Goal: Information Seeking & Learning: Find specific fact

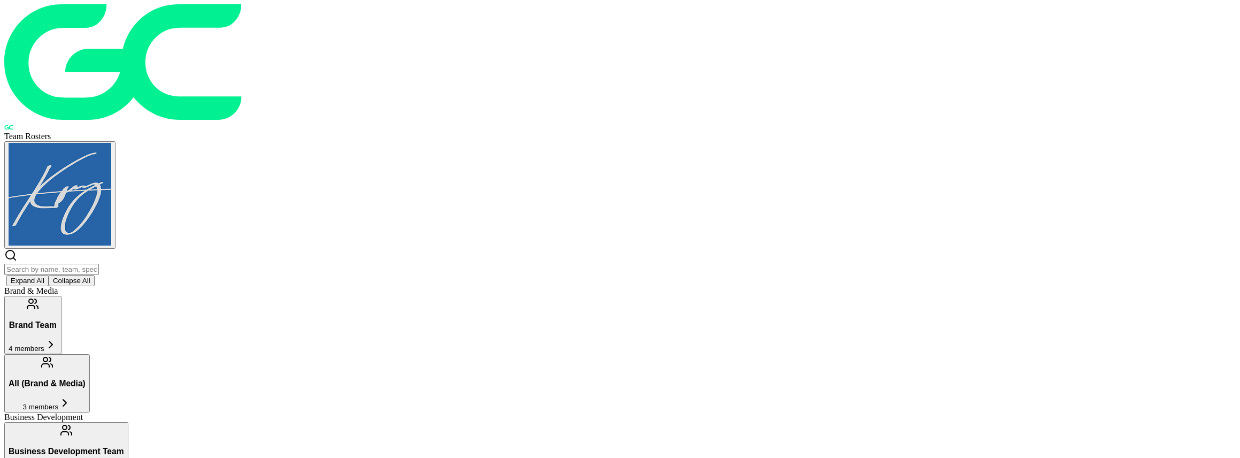
click at [569, 249] on div "Expand All Collapse All" at bounding box center [619, 267] width 1231 height 37
click at [99, 264] on input "text" at bounding box center [51, 269] width 95 height 11
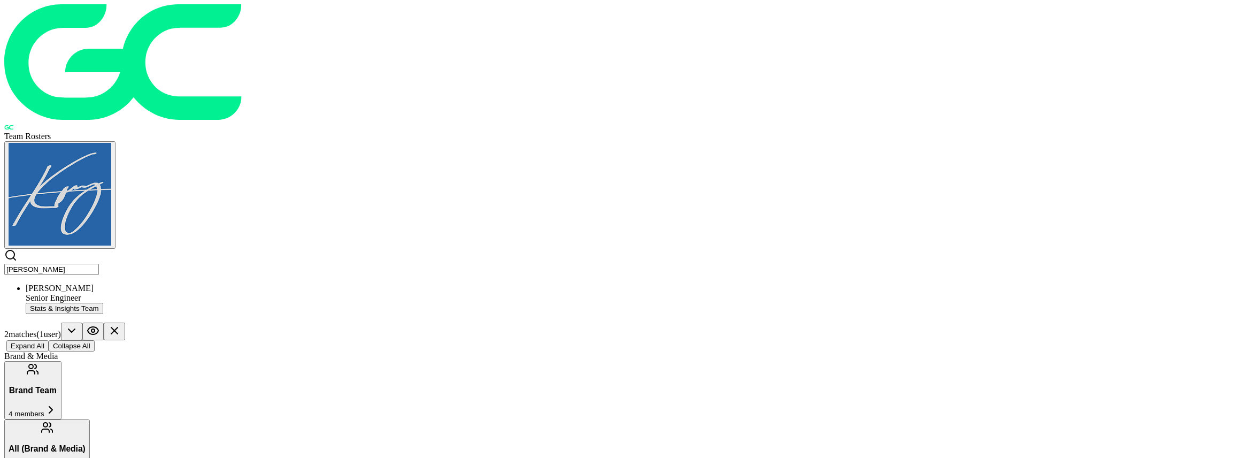
click at [470, 283] on div "[PERSON_NAME]" at bounding box center [631, 288] width 1210 height 10
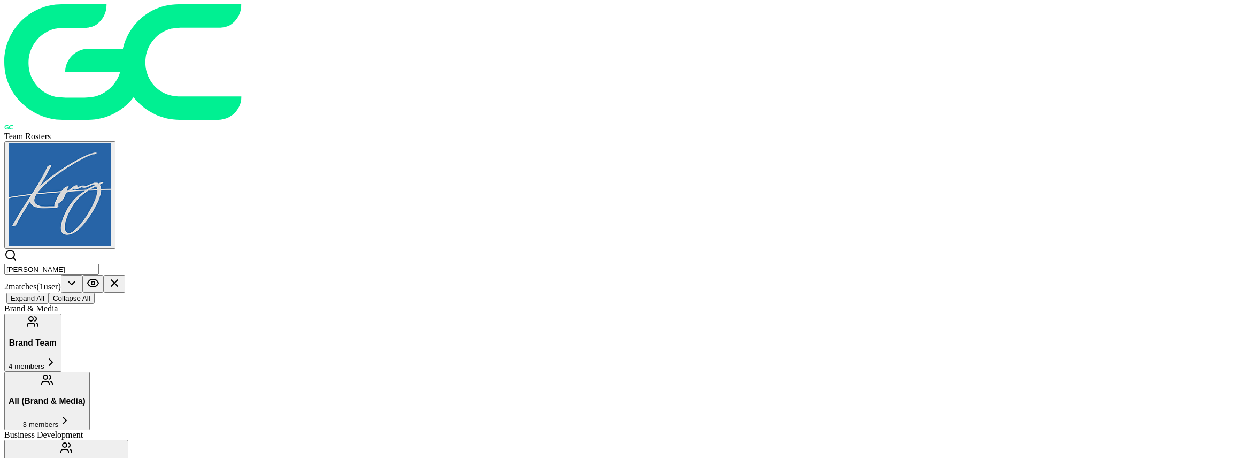
click at [99, 264] on input "[PERSON_NAME]" at bounding box center [51, 269] width 95 height 11
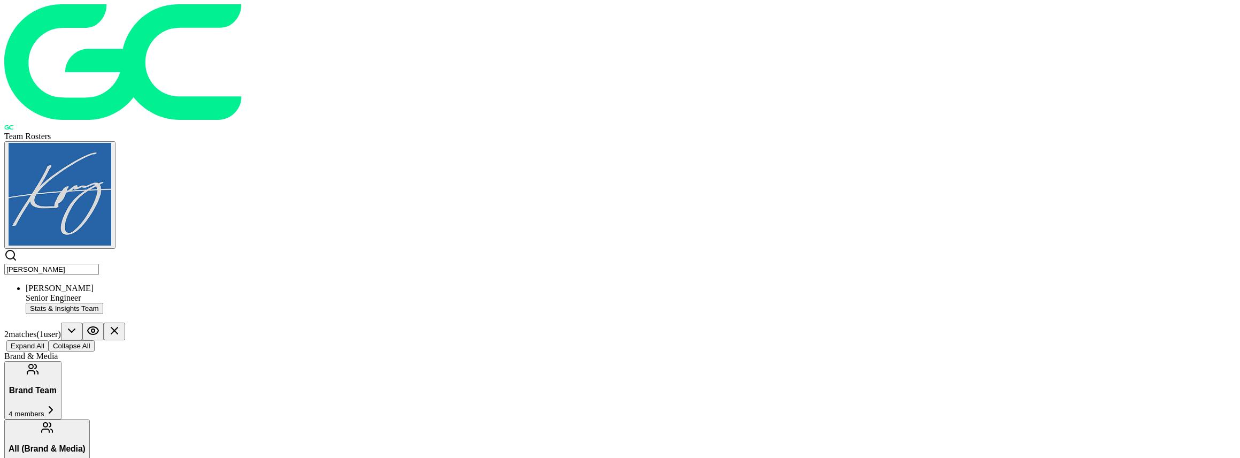
click at [99, 264] on input "[PERSON_NAME]" at bounding box center [51, 269] width 95 height 11
click at [414, 293] on div "Staff Backend Engineer" at bounding box center [631, 298] width 1210 height 10
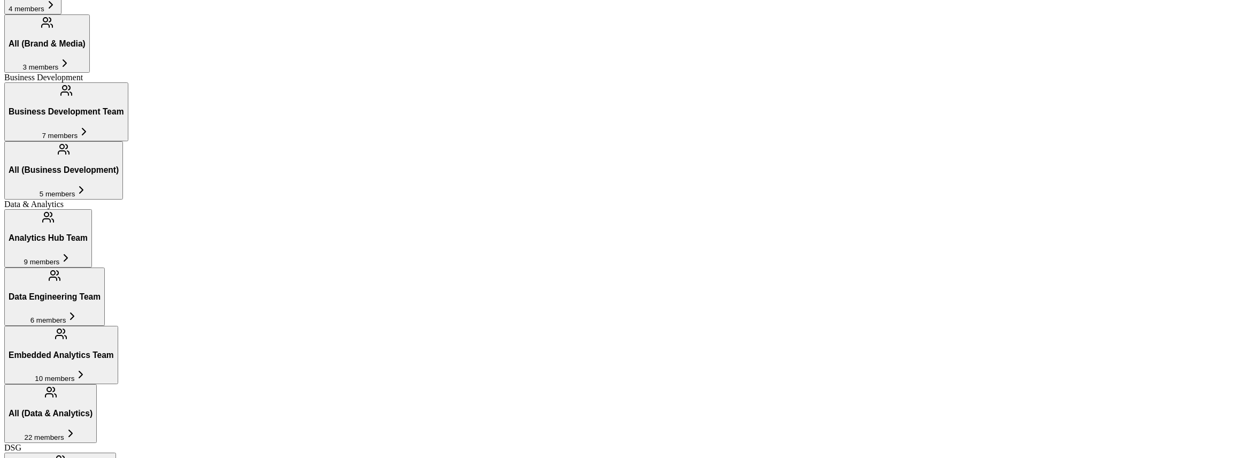
scroll to position [348, 0]
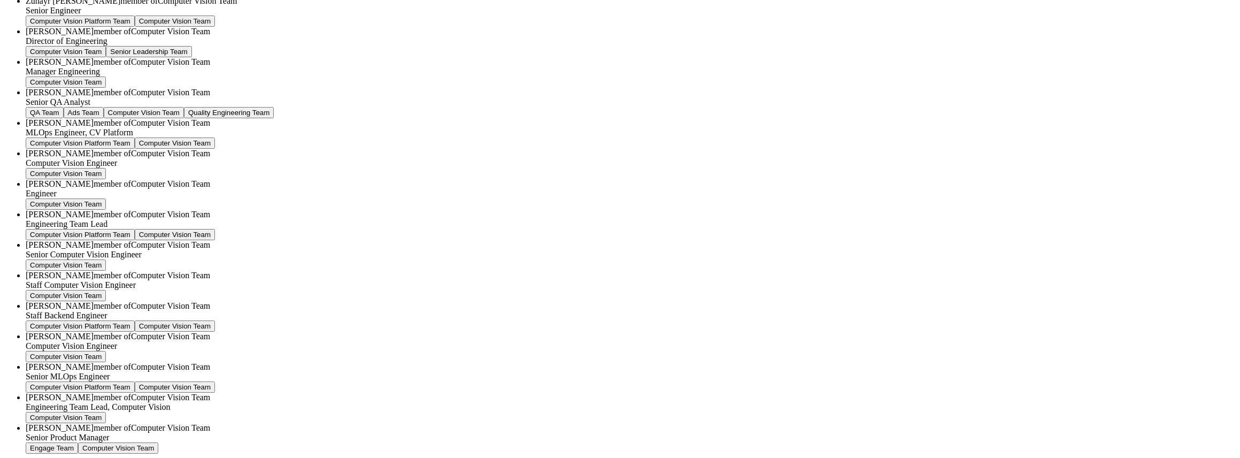
type input "j"
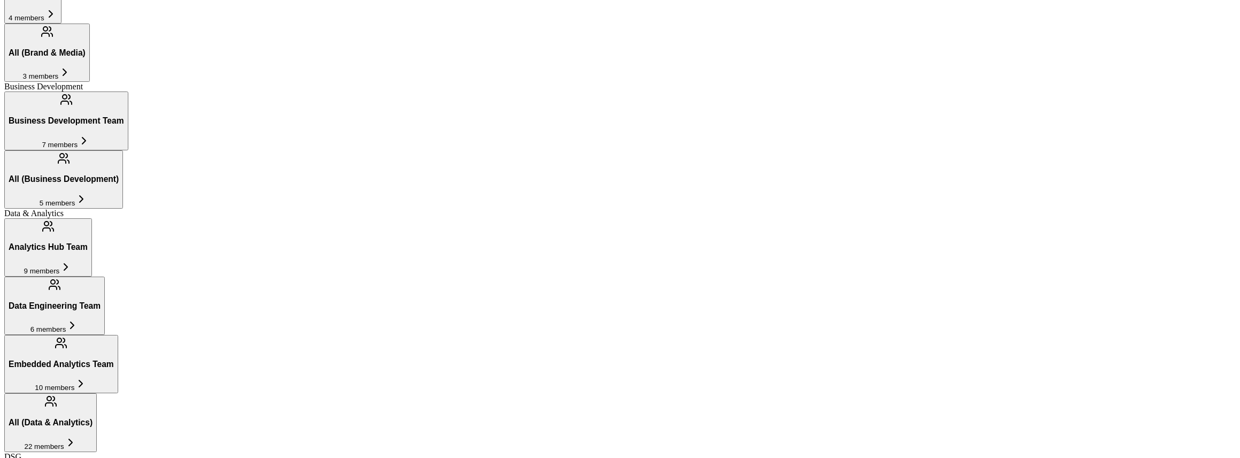
type input "Revenue Growth Team"
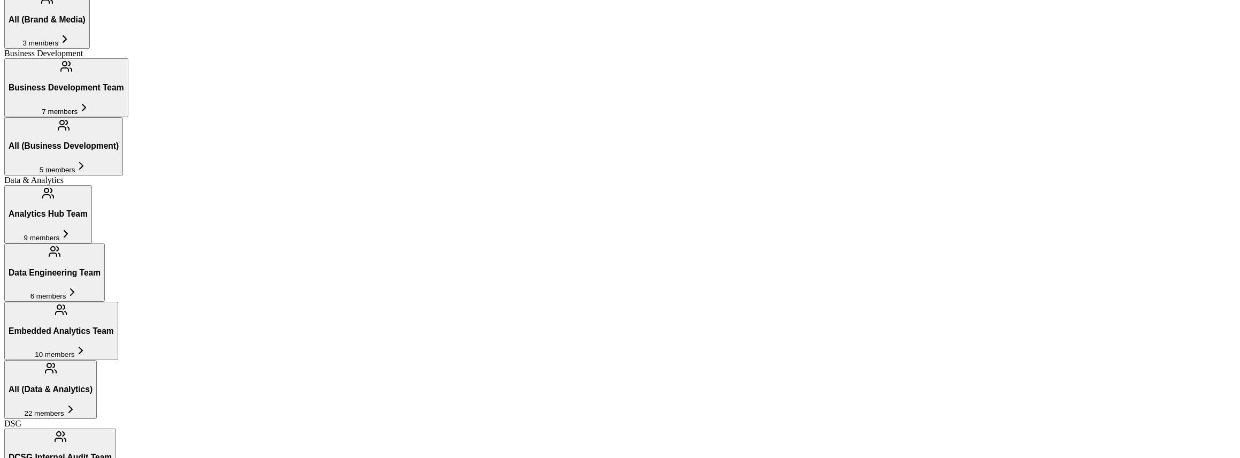
scroll to position [763, 0]
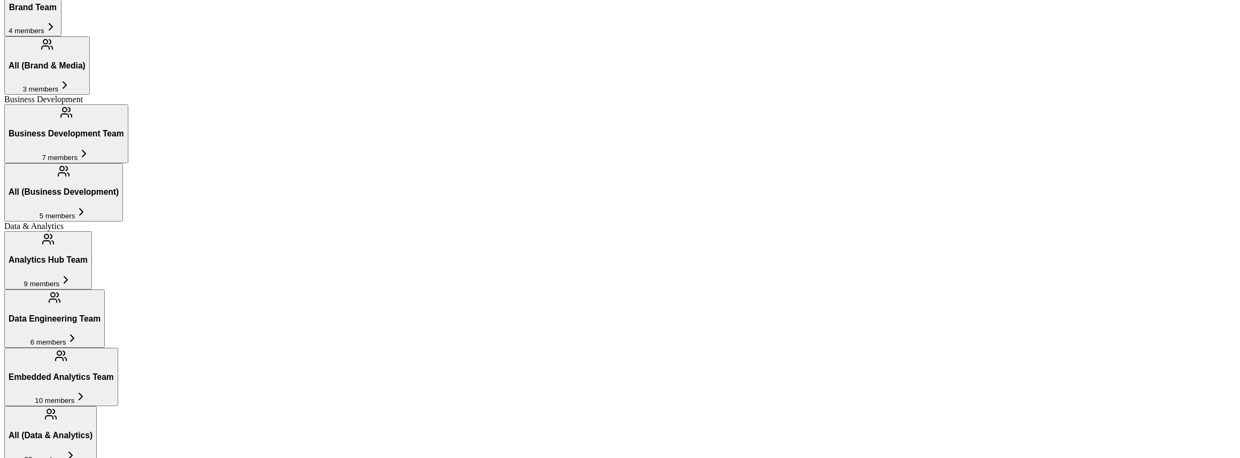
scroll to position [362, 0]
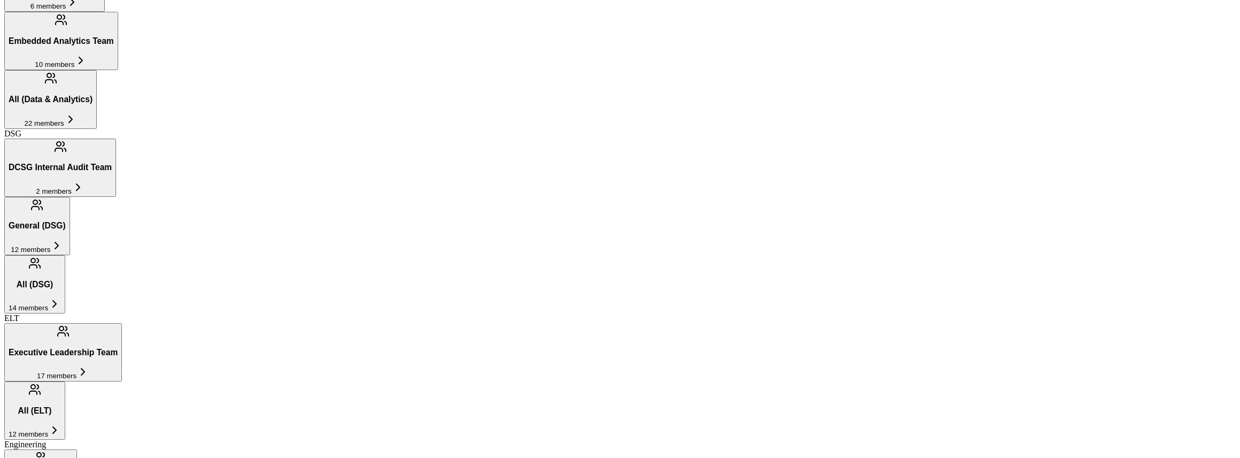
scroll to position [668, 0]
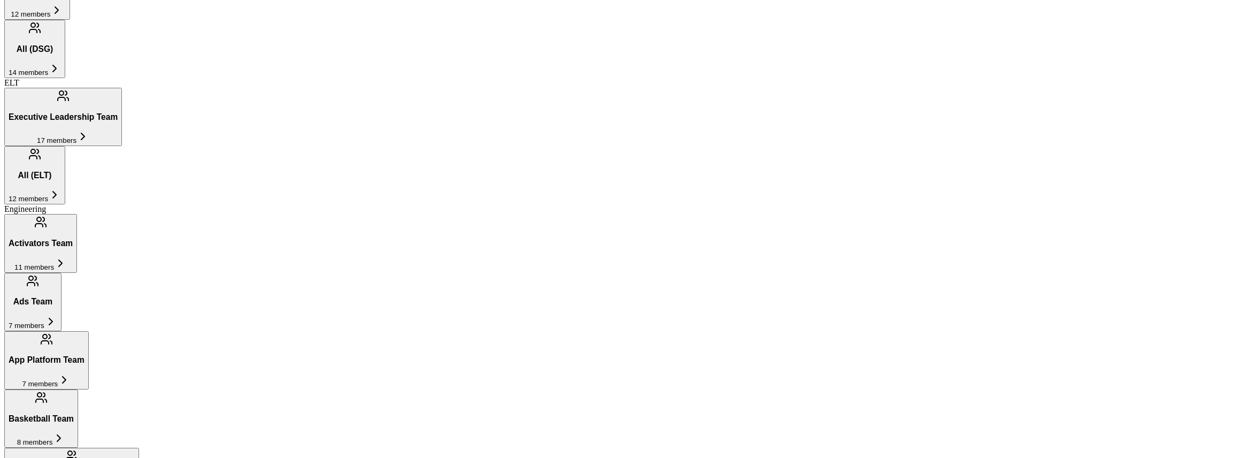
scroll to position [899, 0]
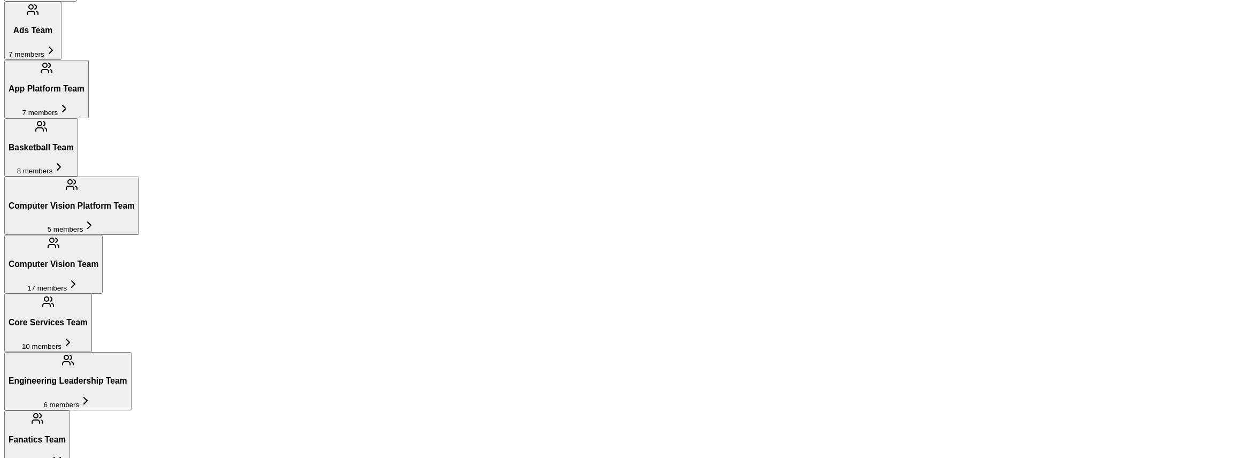
scroll to position [1152, 0]
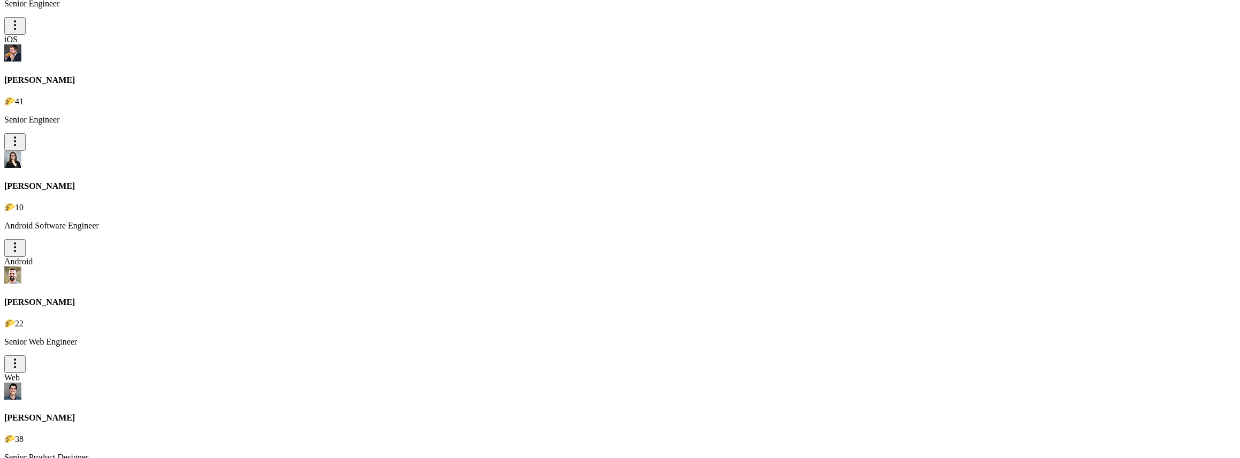
scroll to position [1869, 0]
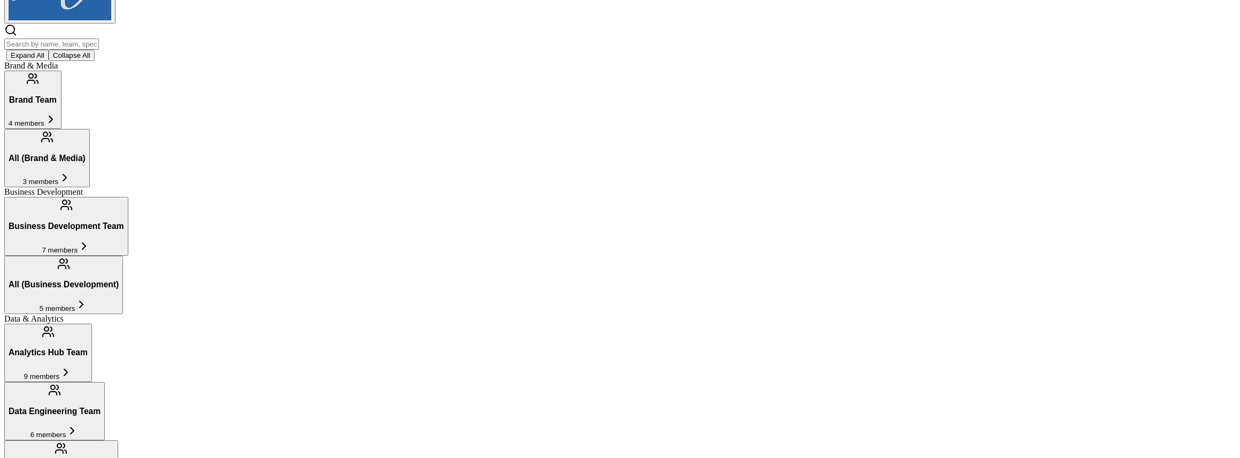
scroll to position [0, 0]
